Goal: Task Accomplishment & Management: Use online tool/utility

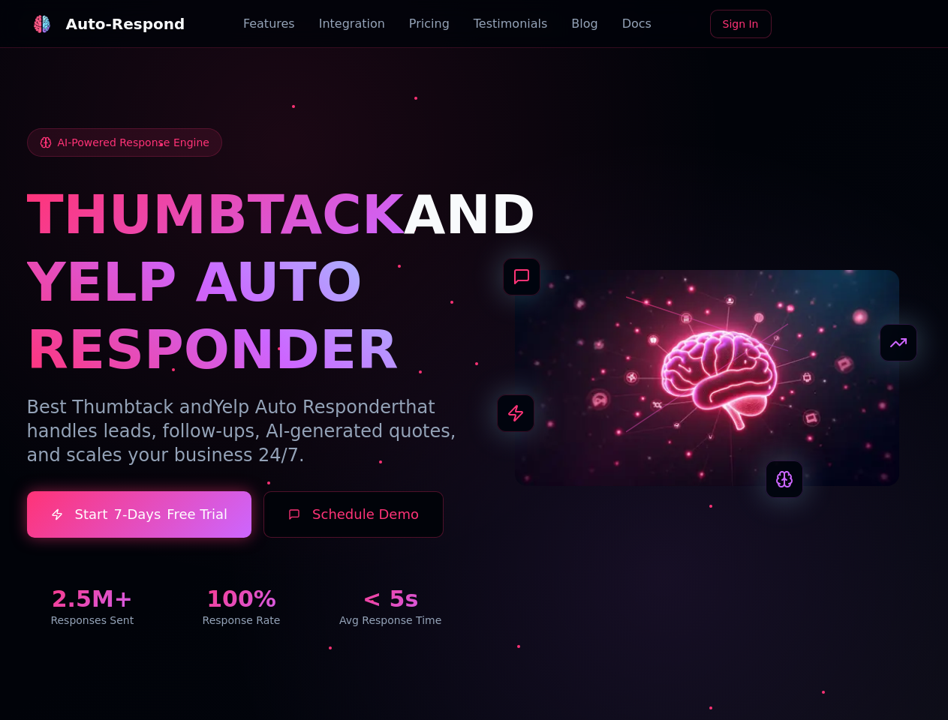
click at [97, 24] on div "Auto-Respond" at bounding box center [125, 24] width 119 height 21
click at [334, 538] on button "Schedule Demo" at bounding box center [353, 514] width 180 height 47
click at [97, 24] on div "Auto-Respond" at bounding box center [125, 24] width 119 height 21
click at [334, 538] on button "Schedule Demo" at bounding box center [353, 514] width 180 height 47
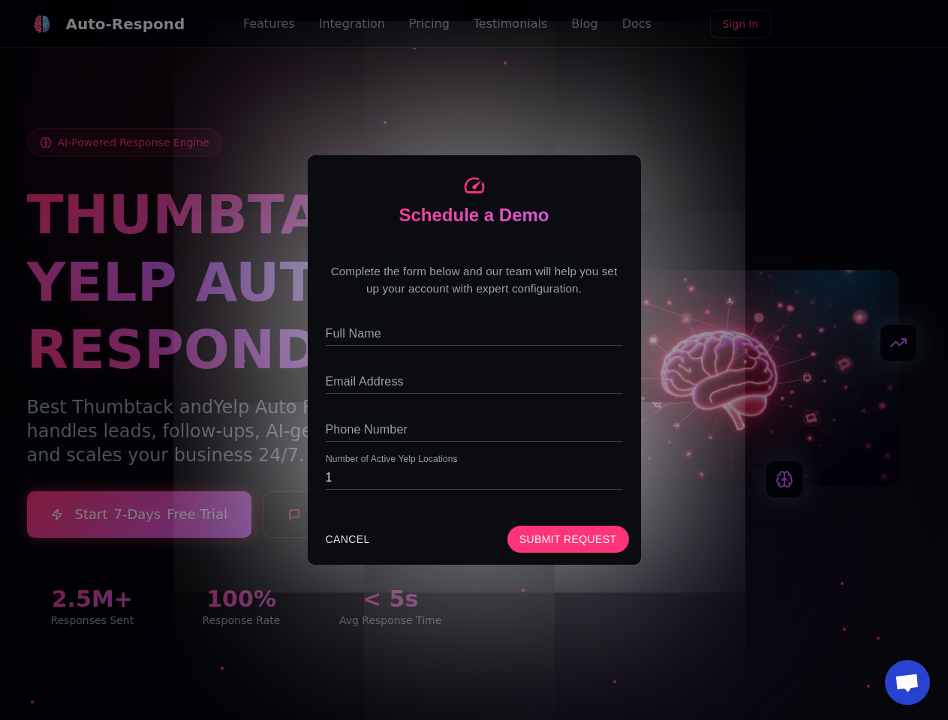
click at [907, 683] on span "Open chat" at bounding box center [906, 684] width 25 height 21
